Goal: Entertainment & Leisure: Consume media (video, audio)

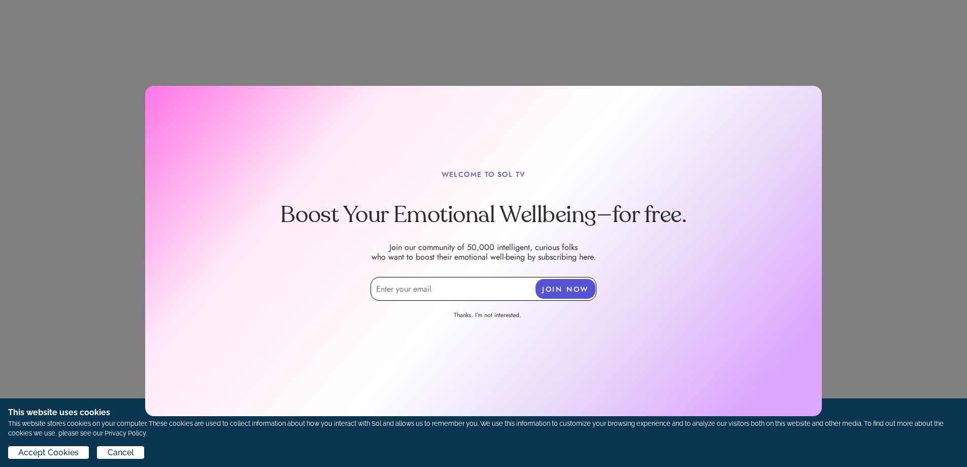
click at [386, 290] on input "email" at bounding box center [484, 289] width 226 height 24
type input "[EMAIL_ADDRESS][DOMAIN_NAME]"
click at [578, 286] on button "JOIN NOW" at bounding box center [566, 289] width 60 height 20
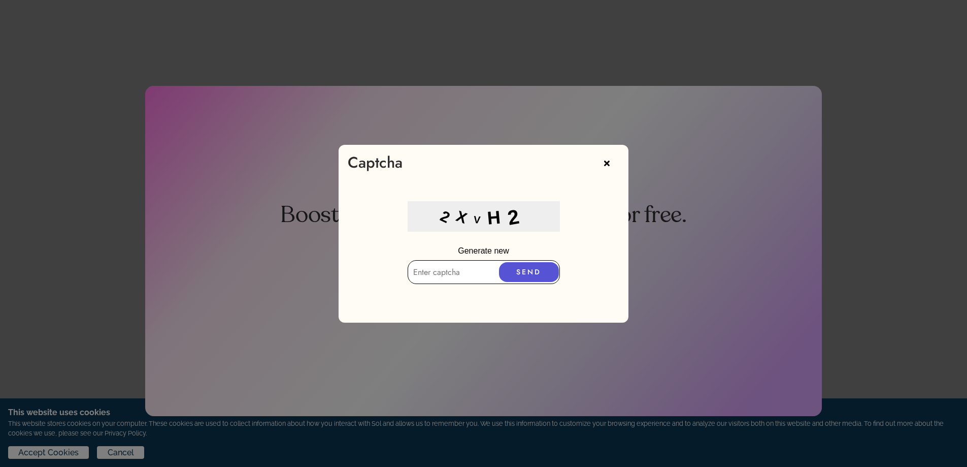
click at [426, 277] on input "text" at bounding box center [484, 272] width 152 height 24
type input "2xVH2"
click at [520, 270] on button "SEND" at bounding box center [529, 272] width 60 height 20
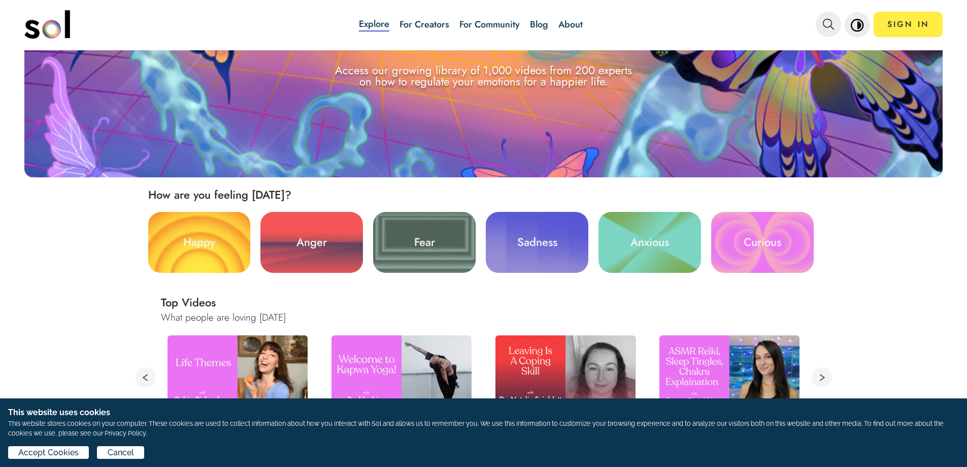
scroll to position [203, 0]
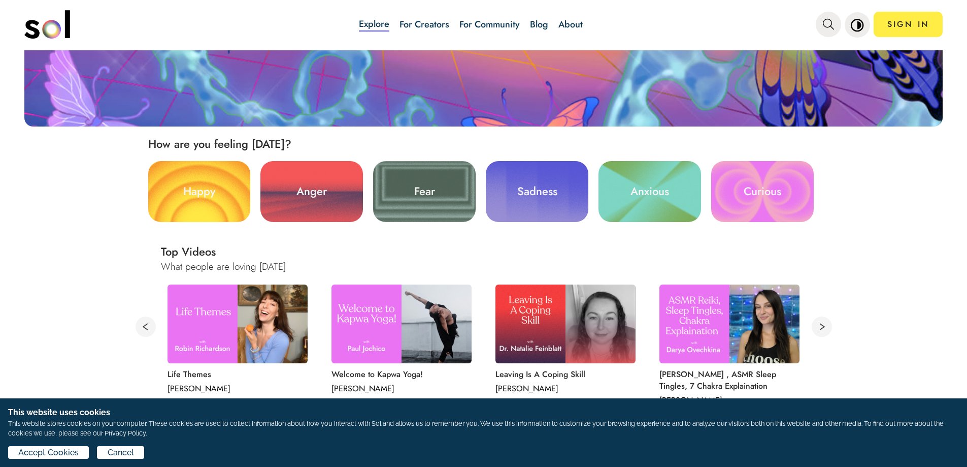
click at [197, 182] on link "Happy" at bounding box center [199, 191] width 103 height 61
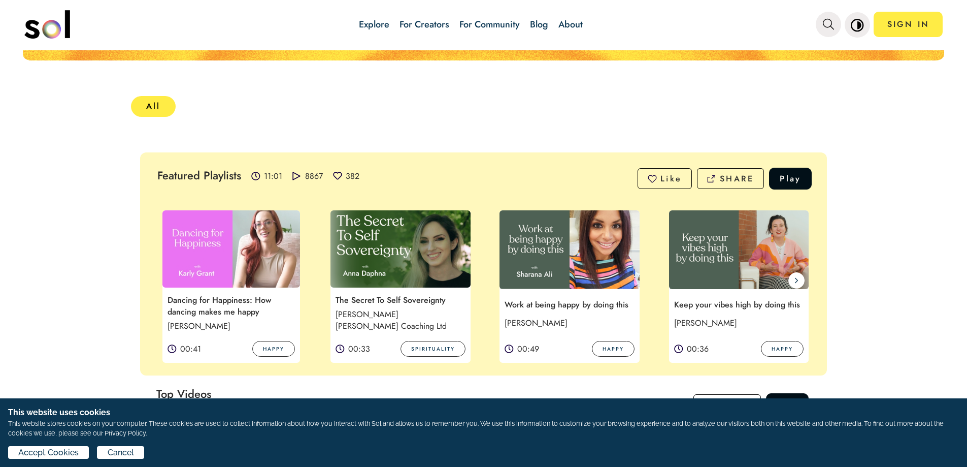
scroll to position [152, 0]
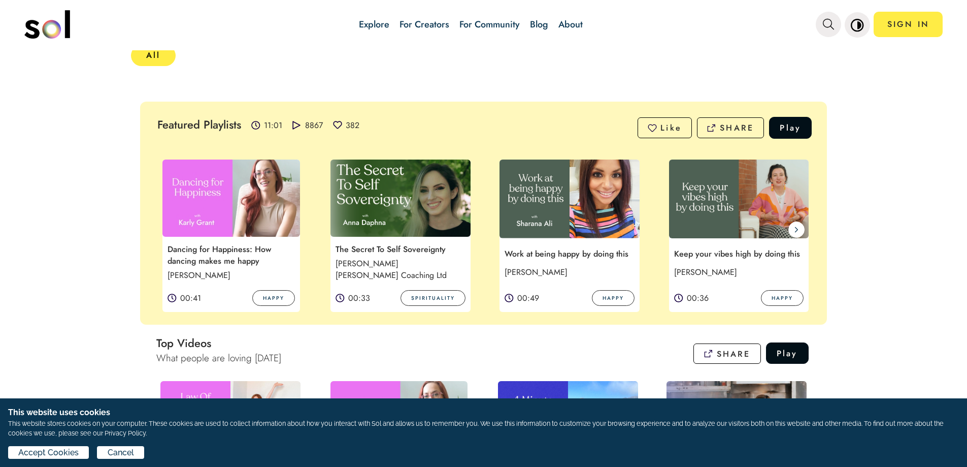
click at [557, 225] on img at bounding box center [570, 198] width 140 height 79
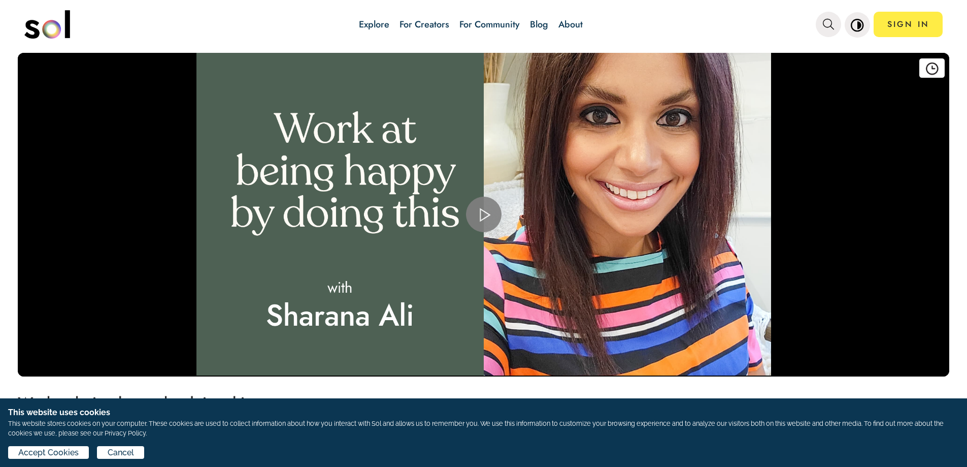
drag, startPoint x: 478, startPoint y: 212, endPoint x: 483, endPoint y: 208, distance: 6.5
click at [484, 214] on span "Video Player" at bounding box center [484, 214] width 0 height 0
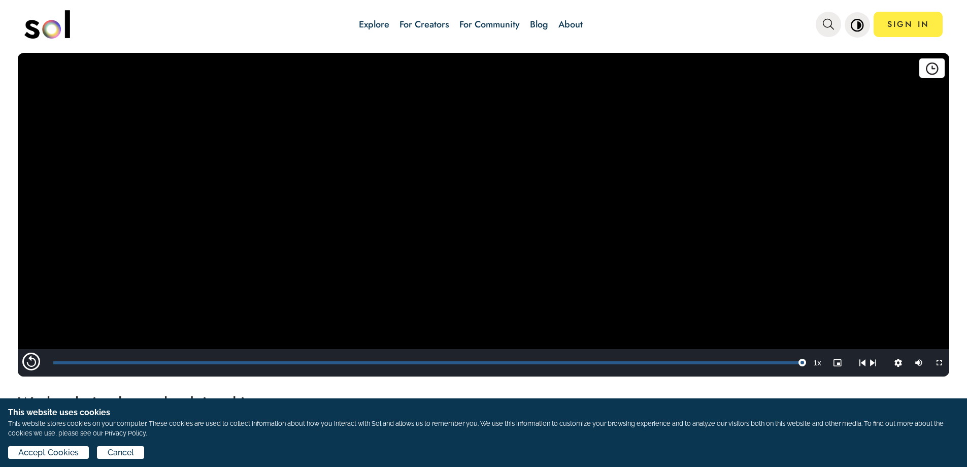
click at [53, 48] on div "Explore For Creators For Community Blog About SIGN IN" at bounding box center [483, 25] width 919 height 50
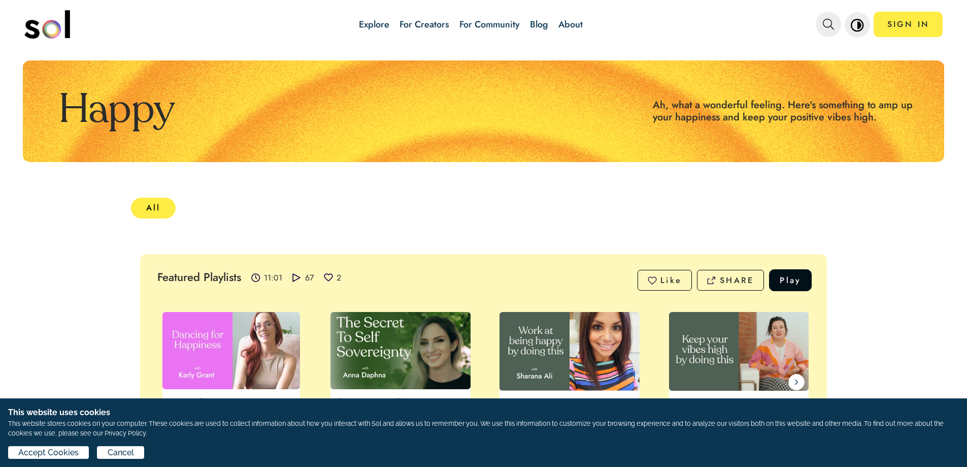
scroll to position [102, 0]
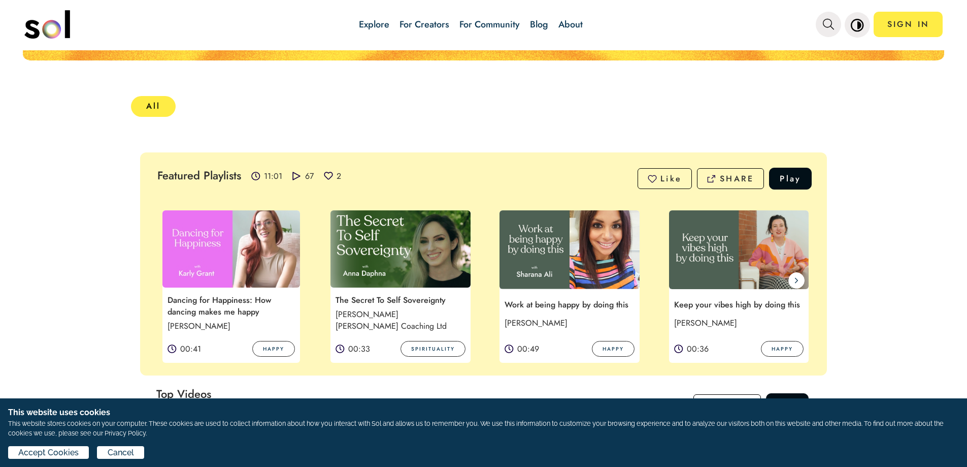
click at [420, 252] on img at bounding box center [401, 248] width 140 height 77
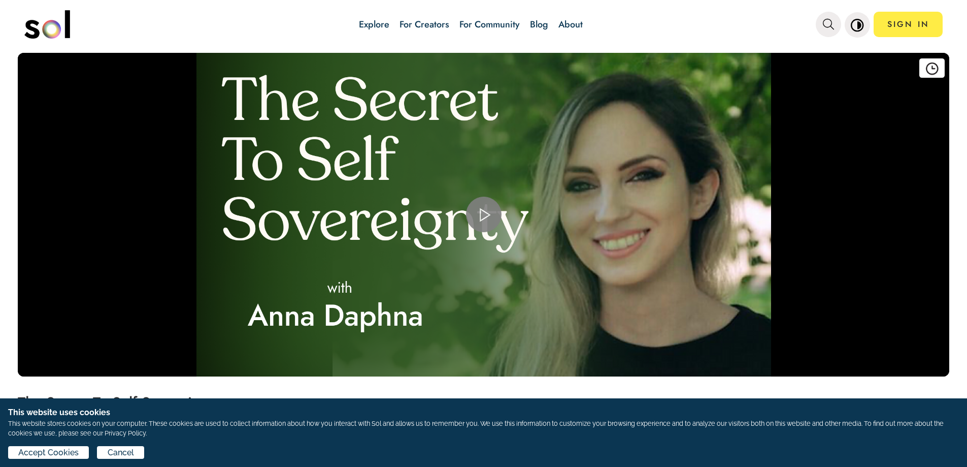
click at [484, 214] on span "Video Player" at bounding box center [484, 214] width 0 height 0
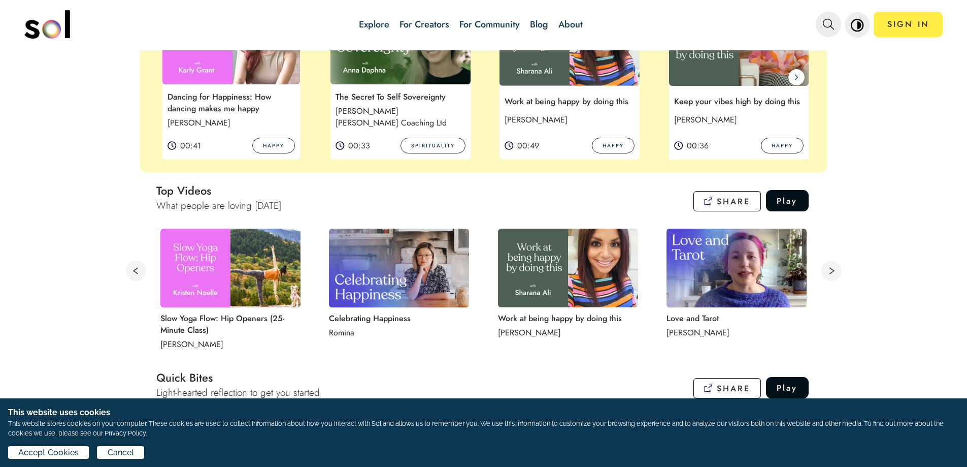
scroll to position [457, 0]
